Goal: Find specific page/section: Find specific page/section

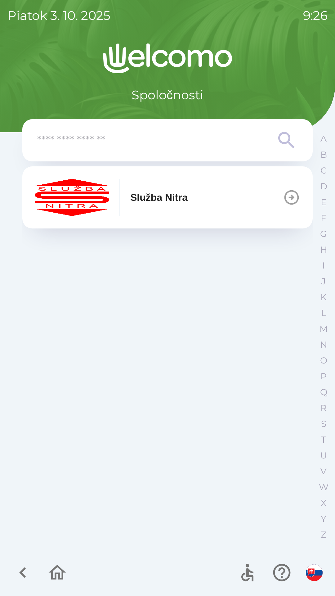
click at [156, 198] on p "Služba Nitra" at bounding box center [158, 197] width 57 height 15
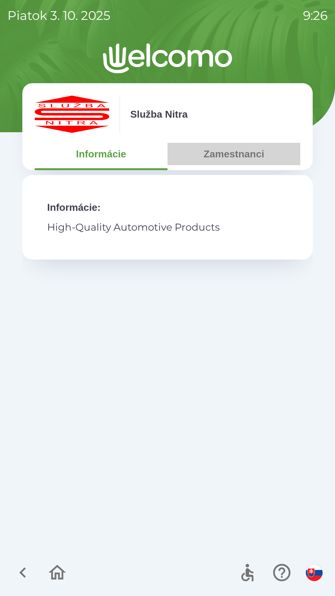
click at [222, 151] on button "Zamestnanci" at bounding box center [234, 154] width 133 height 22
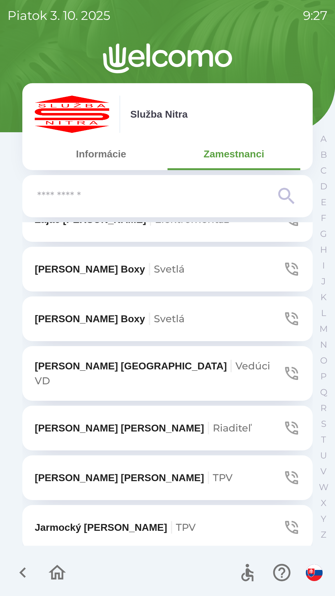
scroll to position [1683, 0]
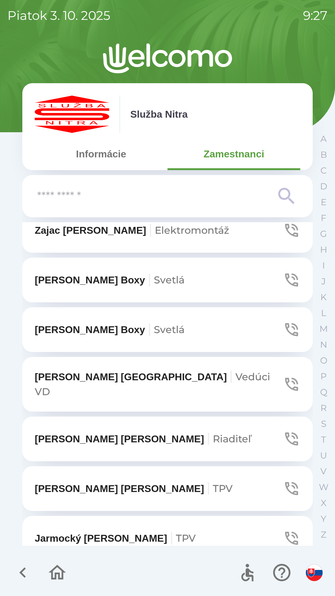
click at [56, 570] on icon "button" at bounding box center [57, 572] width 21 height 21
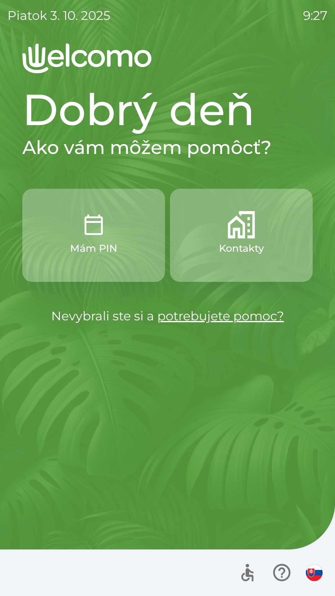
click at [191, 318] on link "potrebujete pomoc?" at bounding box center [220, 315] width 127 height 15
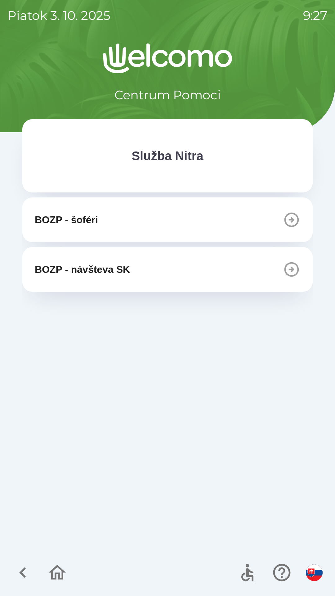
click at [57, 571] on icon "button" at bounding box center [57, 572] width 21 height 21
